Goal: Task Accomplishment & Management: Manage account settings

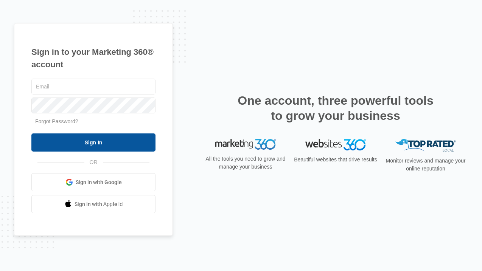
type input "[EMAIL_ADDRESS][DOMAIN_NAME]"
click at [116, 148] on input "Sign In" at bounding box center [93, 143] width 124 height 18
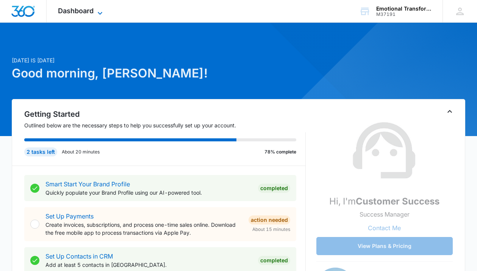
click at [86, 14] on span "Dashboard" at bounding box center [76, 11] width 36 height 8
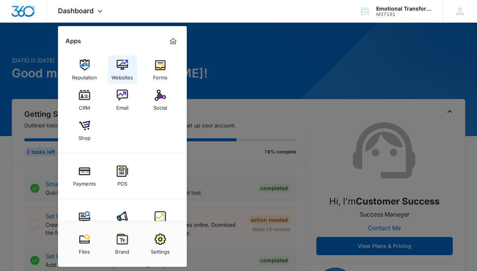
click at [126, 70] on img at bounding box center [122, 64] width 11 height 11
